Goal: Task Accomplishment & Management: Manage account settings

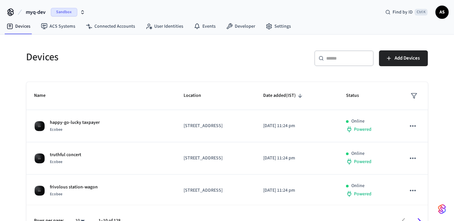
click at [333, 58] on input "text" at bounding box center [347, 58] width 43 height 7
paste input "**********"
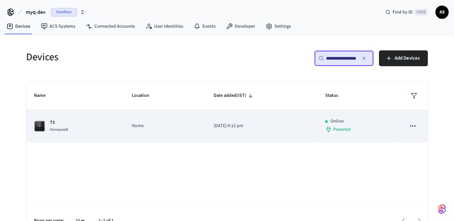
type input "**********"
click at [165, 126] on p "Home" at bounding box center [165, 126] width 66 height 7
click at [167, 125] on p "Home" at bounding box center [165, 126] width 66 height 7
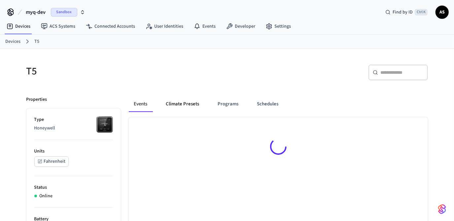
click at [177, 98] on button "Climate Presets" at bounding box center [183, 104] width 44 height 16
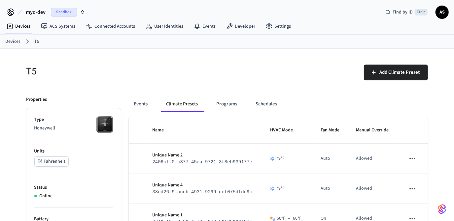
click at [178, 99] on button "Climate Presets" at bounding box center [182, 104] width 42 height 16
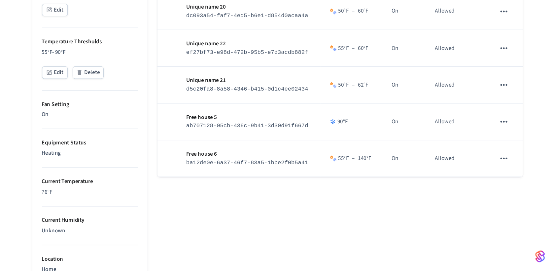
scroll to position [330, 0]
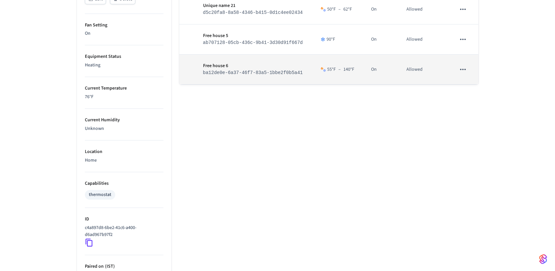
click at [241, 73] on code "ba12de0e-6a37-46f7-83a5-1bbe2f0b5a41" at bounding box center [253, 72] width 100 height 5
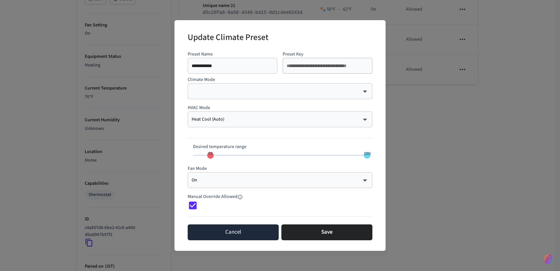
click at [237, 221] on button "Cancel" at bounding box center [233, 232] width 91 height 16
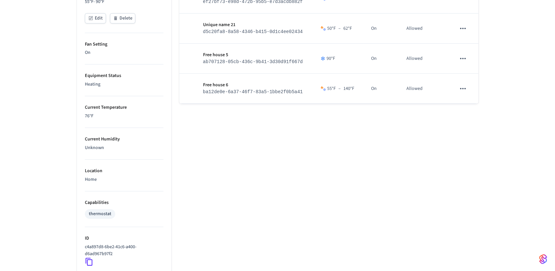
scroll to position [293, 0]
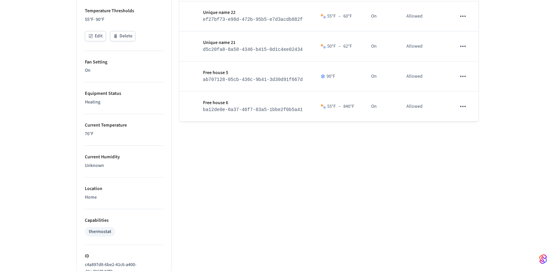
click at [269, 181] on div "Name HVAC Mode Fan Mode Manual Override Unique Name 2 2406cff0-c377-45ea-9721-3…" at bounding box center [328, 111] width 299 height 575
click at [310, 154] on div "Name HVAC Mode Fan Mode Manual Override Unique Name 2 2406cff0-c377-45ea-9721-3…" at bounding box center [328, 111] width 299 height 575
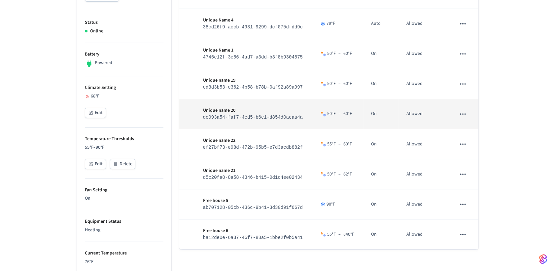
scroll to position [220, 0]
